Goal: Find specific page/section: Find specific page/section

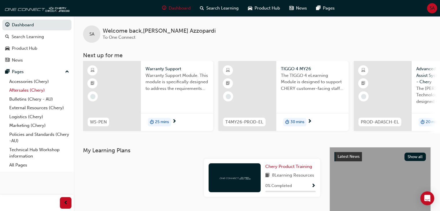
click at [37, 90] on link "Aftersales (Chery)" at bounding box center [39, 90] width 65 height 9
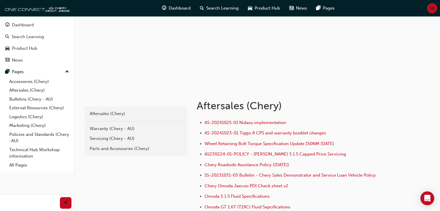
scroll to position [56, 0]
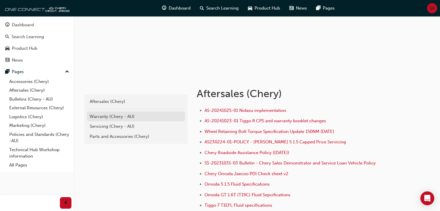
click at [113, 117] on div "Warranty (Chery - AU)" at bounding box center [136, 117] width 93 height 7
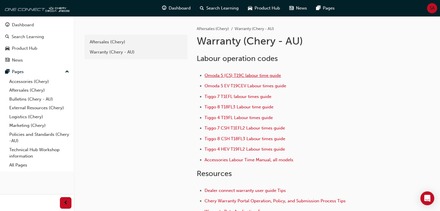
click at [256, 76] on span "Omoda 5 (C5) T19C labour time guide" at bounding box center [243, 75] width 76 height 5
